Goal: Navigation & Orientation: Find specific page/section

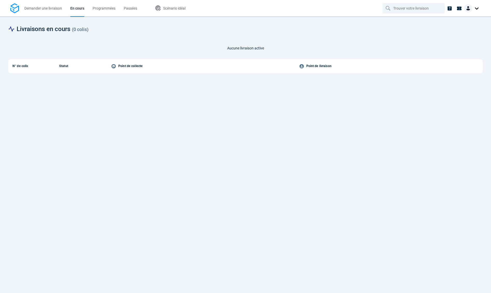
click at [212, 17] on div "Livraisons en cours ( 0 colis ) Aucune livraison active N° de colis Statut Poin…" at bounding box center [245, 155] width 491 height 277
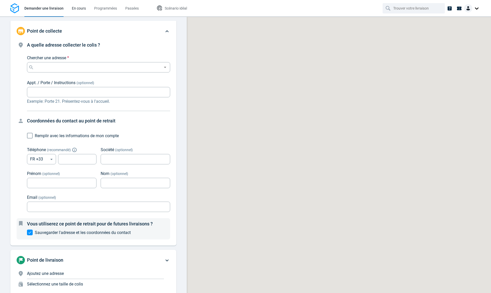
click at [78, 9] on span "En cours" at bounding box center [79, 8] width 14 height 4
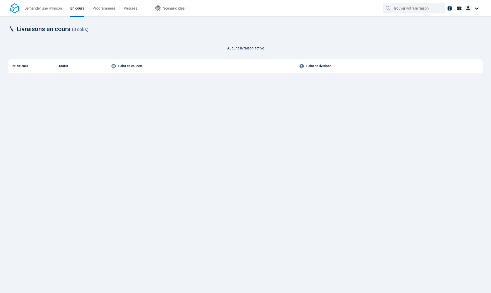
click at [78, 9] on span "En cours" at bounding box center [77, 8] width 14 height 4
click at [106, 8] on span "Programmées" at bounding box center [104, 8] width 23 height 4
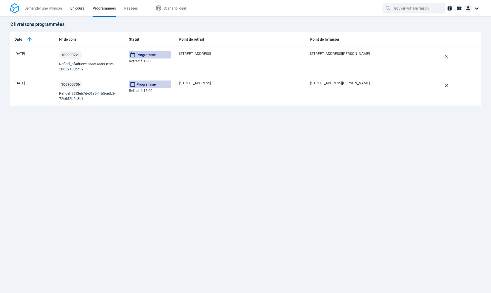
click at [81, 9] on span "En cours" at bounding box center [77, 8] width 14 height 4
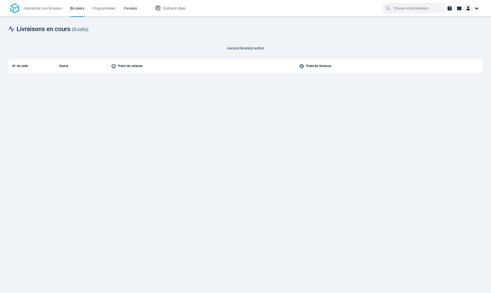
click at [130, 8] on span "Passées" at bounding box center [130, 8] width 13 height 4
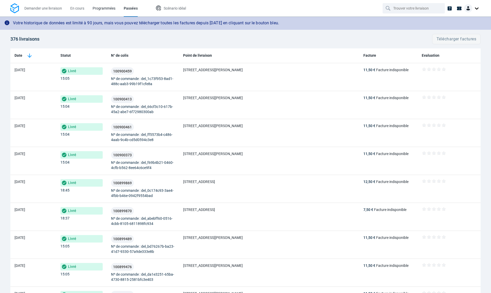
click at [104, 9] on span "Programmées" at bounding box center [104, 8] width 23 height 4
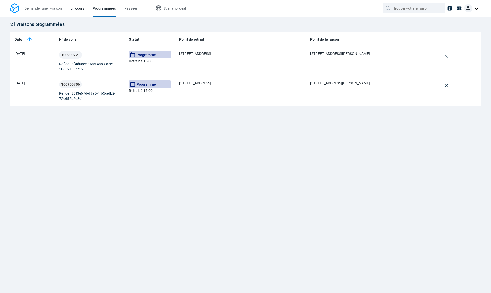
click at [72, 9] on span "En cours" at bounding box center [77, 8] width 14 height 4
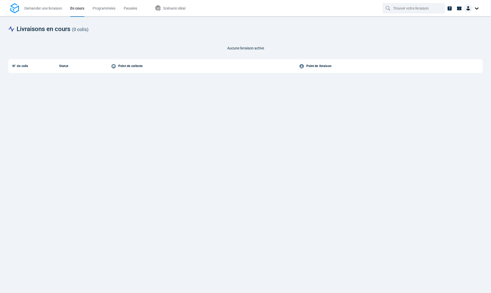
click at [139, 117] on div "Aucune livraison active N° de colis Statut Point de collecte Point de livraison" at bounding box center [245, 161] width 474 height 248
